Goal: Check status: Check status

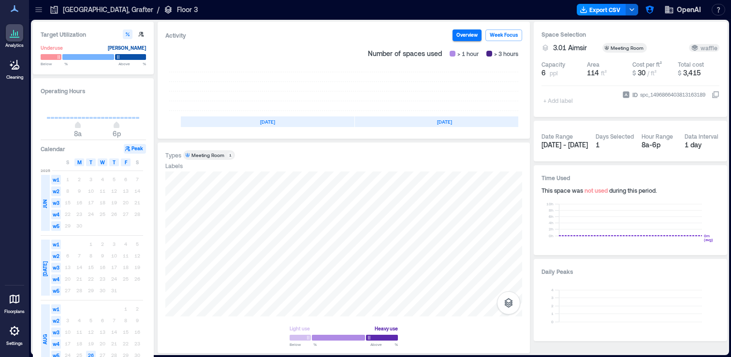
scroll to position [0, 173]
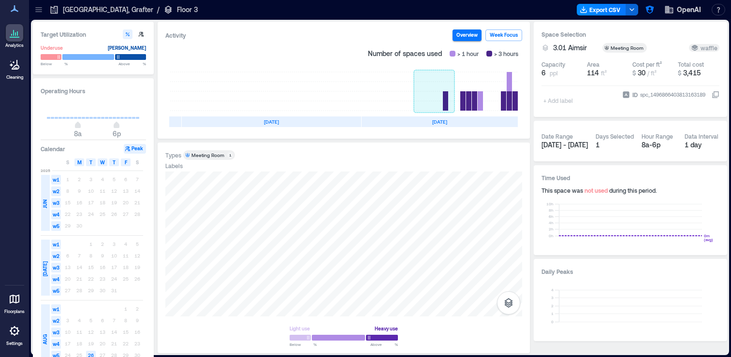
click at [439, 103] on rect at bounding box center [434, 91] width 41 height 39
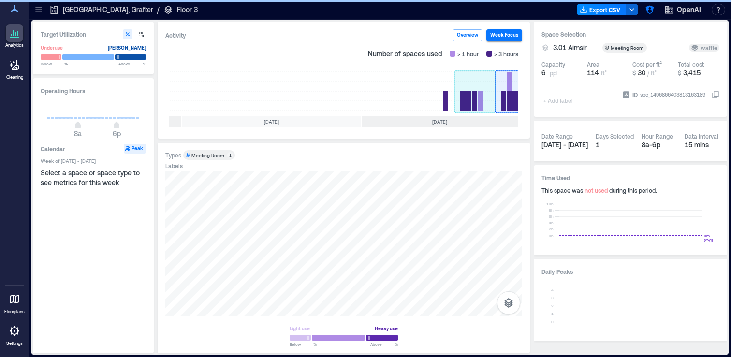
click at [463, 98] on rect at bounding box center [475, 91] width 41 height 39
